Goal: Information Seeking & Learning: Learn about a topic

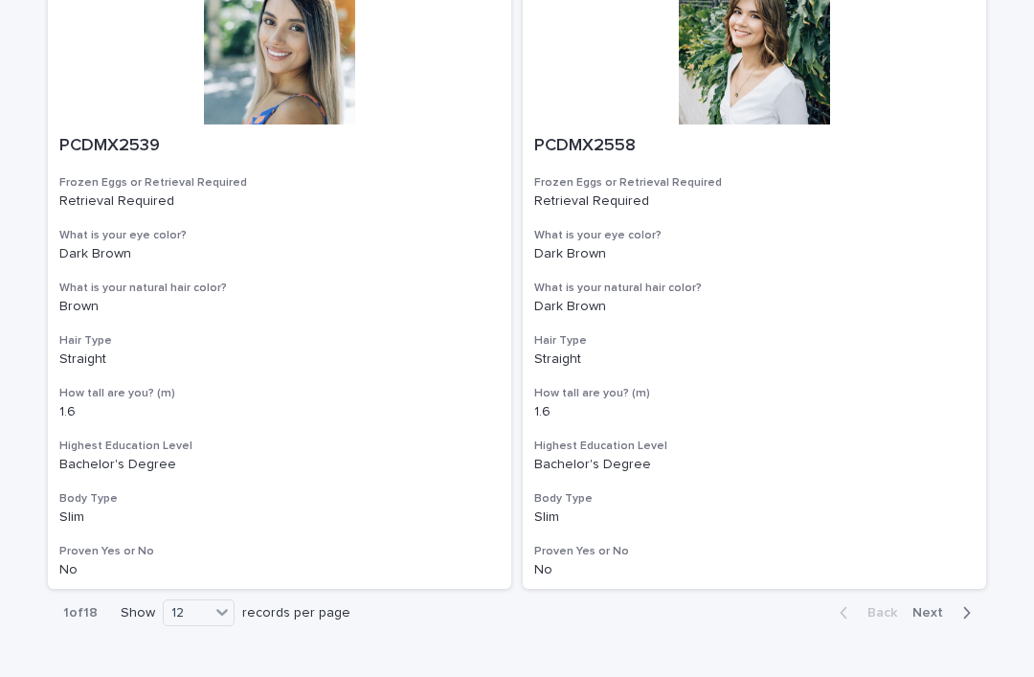
scroll to position [3406, 0]
click at [222, 630] on div "36" at bounding box center [200, 636] width 70 height 23
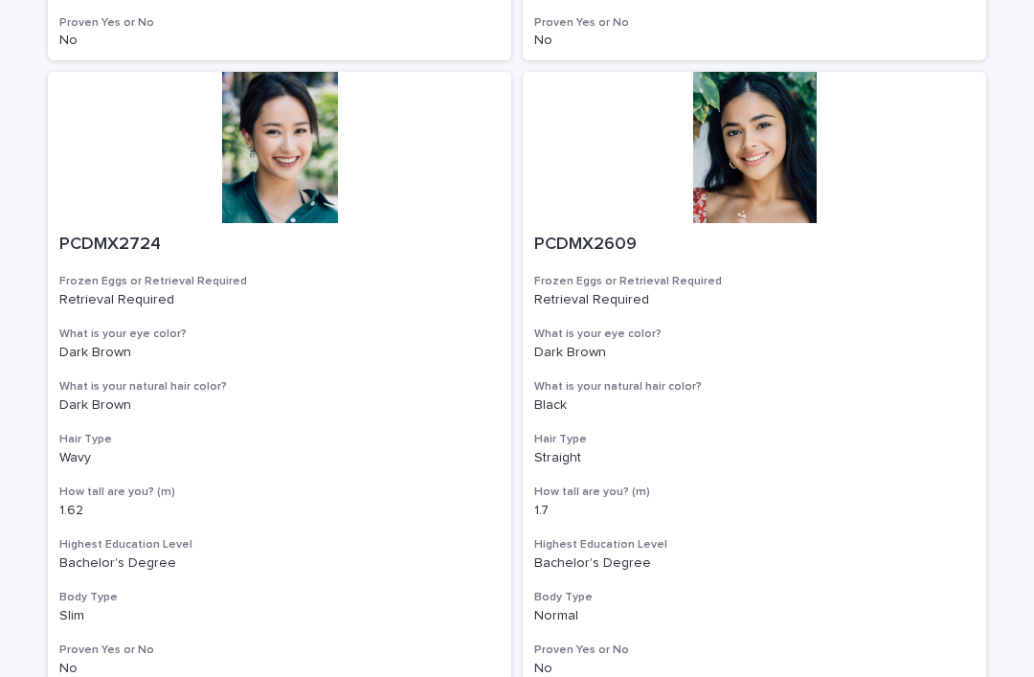
scroll to position [10837, 0]
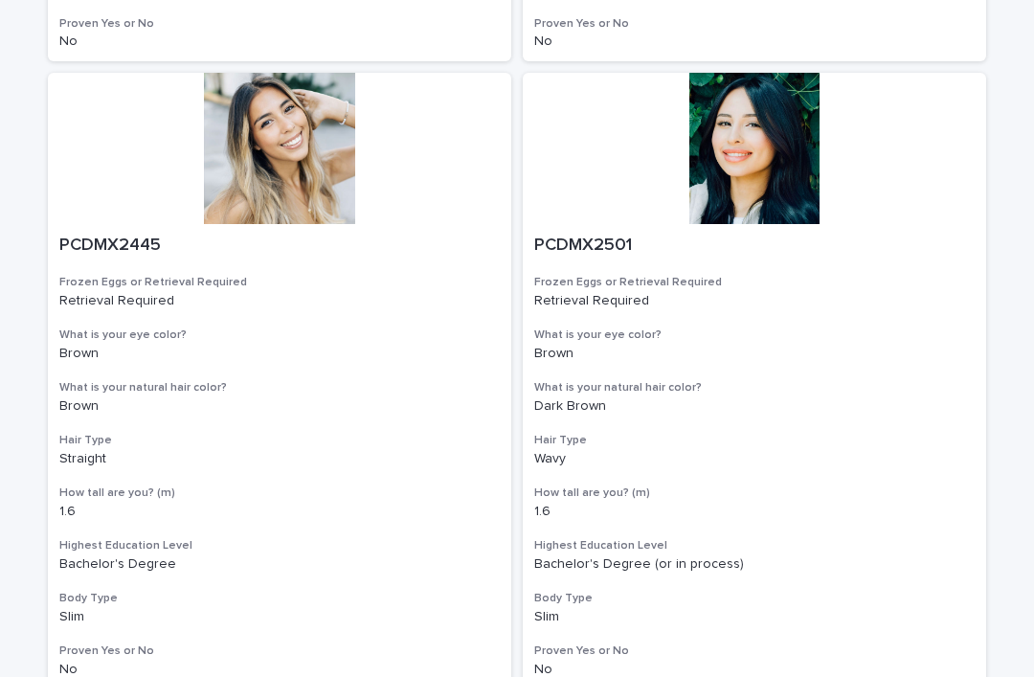
scroll to position [10837, 0]
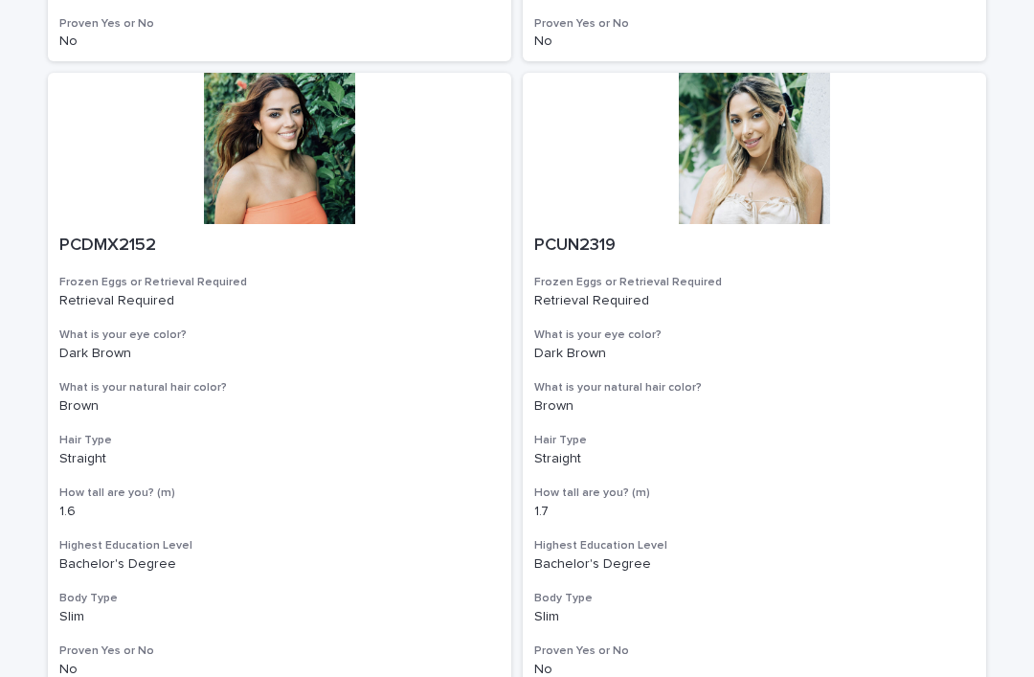
scroll to position [10837, 0]
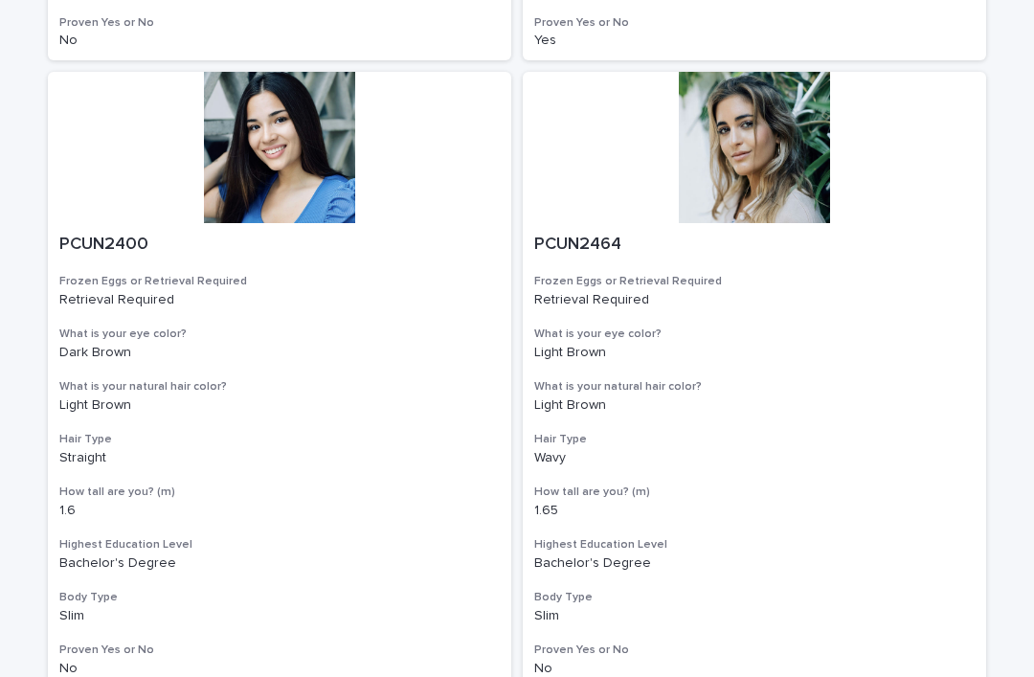
scroll to position [10837, 0]
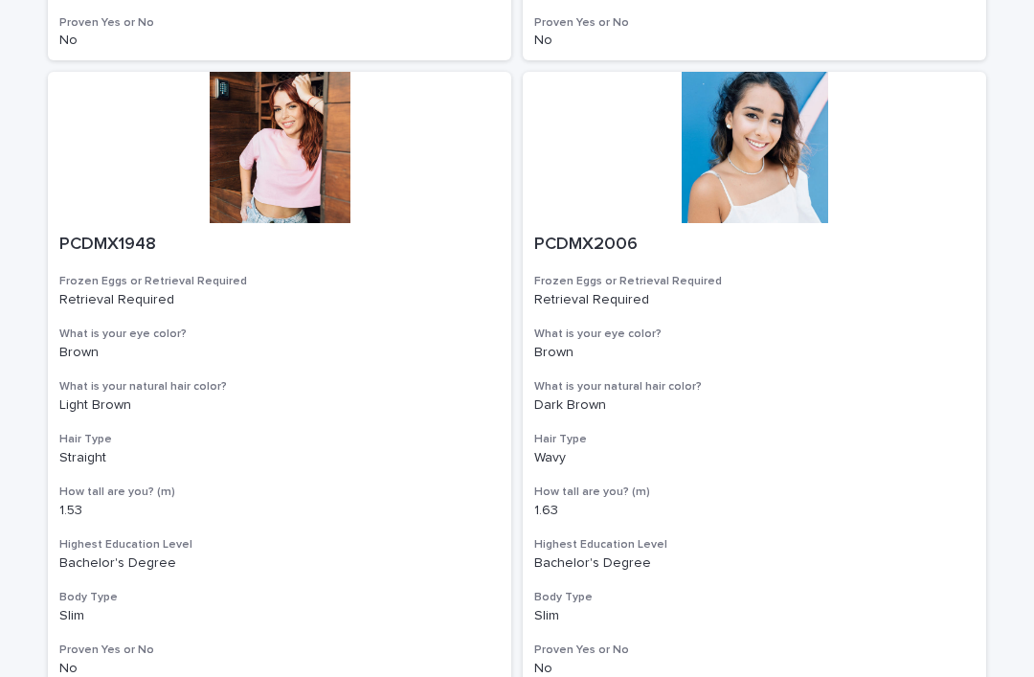
scroll to position [10837, 0]
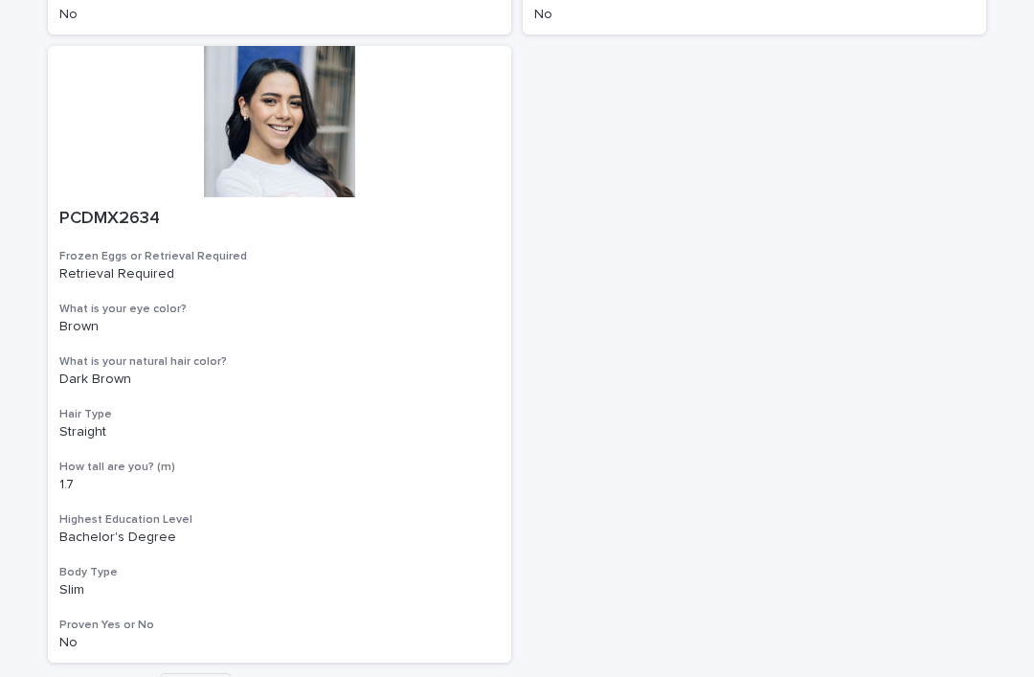
scroll to position [8979, 0]
